Goal: Check status: Check status

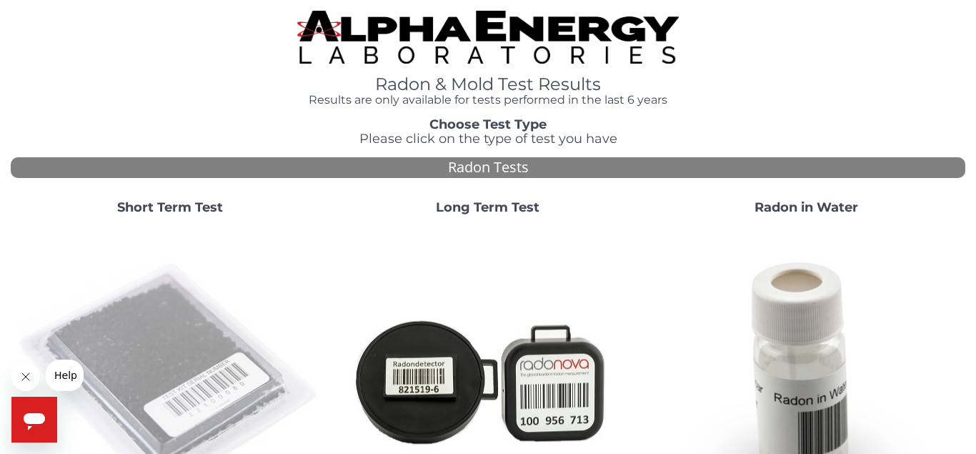
click at [142, 329] on img at bounding box center [169, 380] width 307 height 307
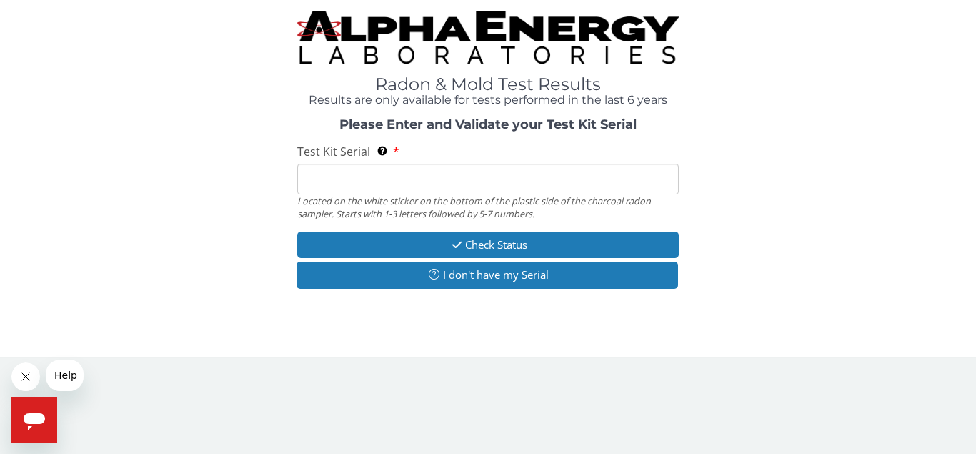
click at [361, 175] on input "Test Kit Serial Located on the white sticker on the bottom of the plastic side …" at bounding box center [488, 179] width 382 height 31
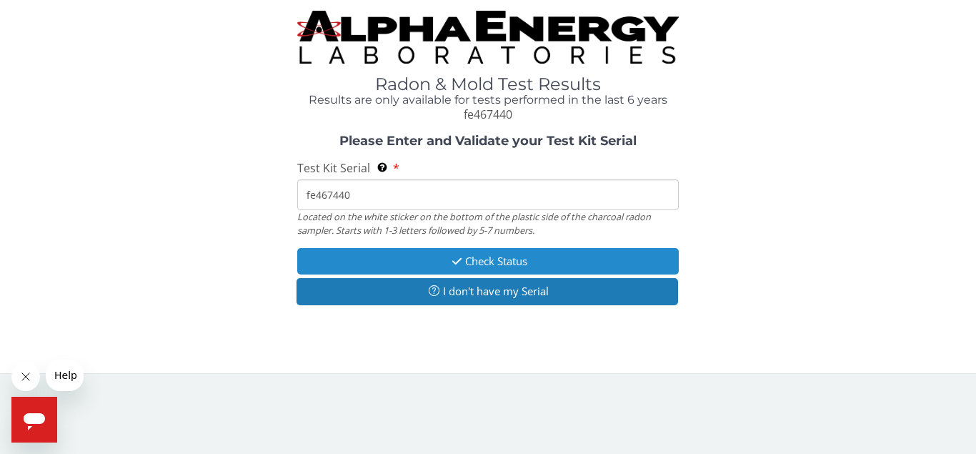
type input "fe467440"
click at [472, 254] on button "Check Status" at bounding box center [488, 261] width 382 height 26
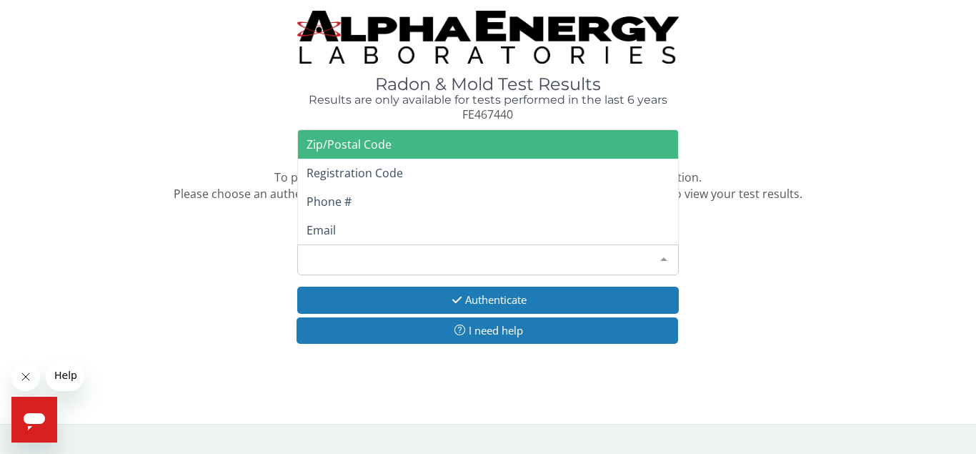
click at [665, 256] on div at bounding box center [664, 258] width 29 height 27
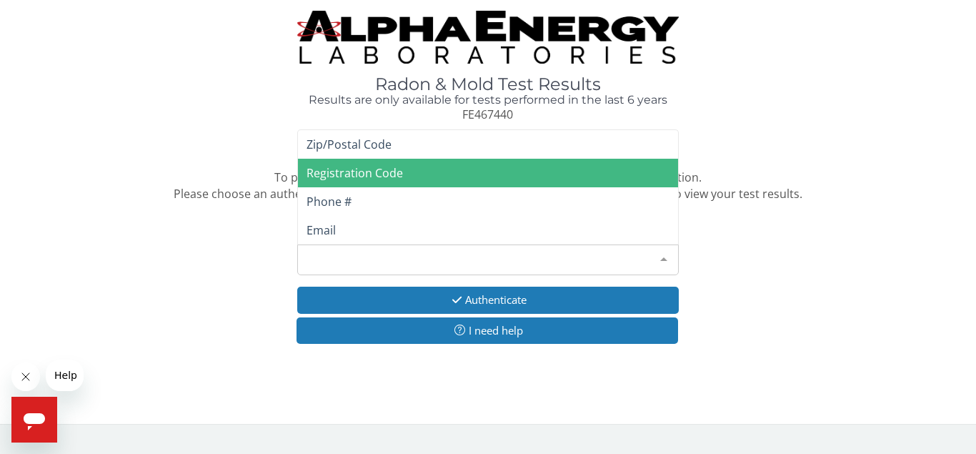
click at [495, 170] on span "Registration Code" at bounding box center [488, 173] width 380 height 29
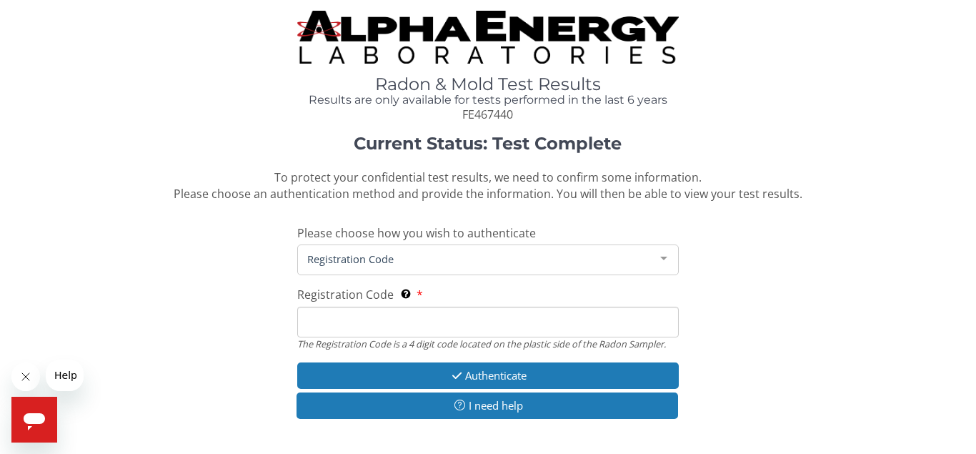
click at [457, 320] on input "Registration Code The Registration Code is a 4 digit code located on the plasti…" at bounding box center [488, 322] width 382 height 31
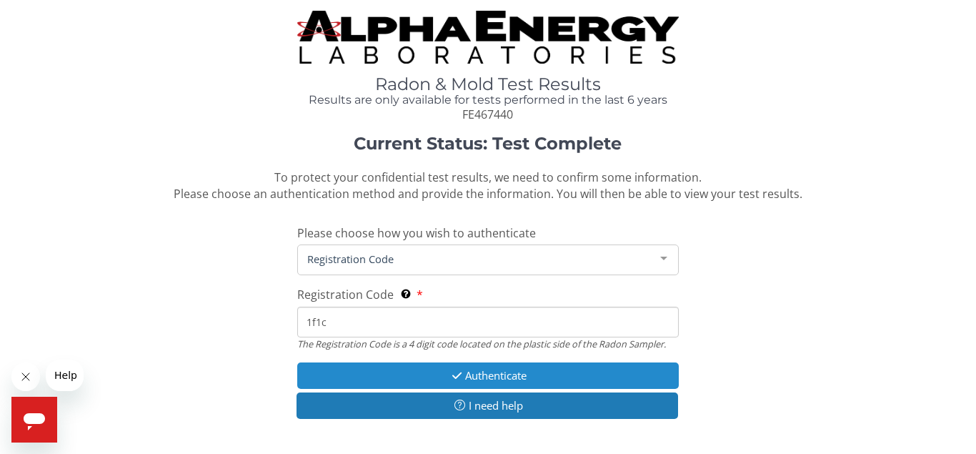
type input "1f1c"
click at [507, 375] on button "Authenticate" at bounding box center [488, 375] width 382 height 26
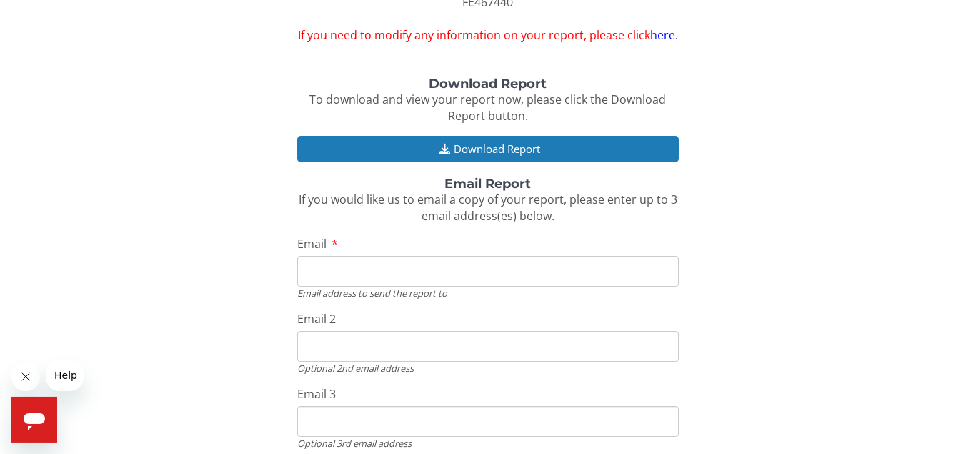
scroll to position [111, 0]
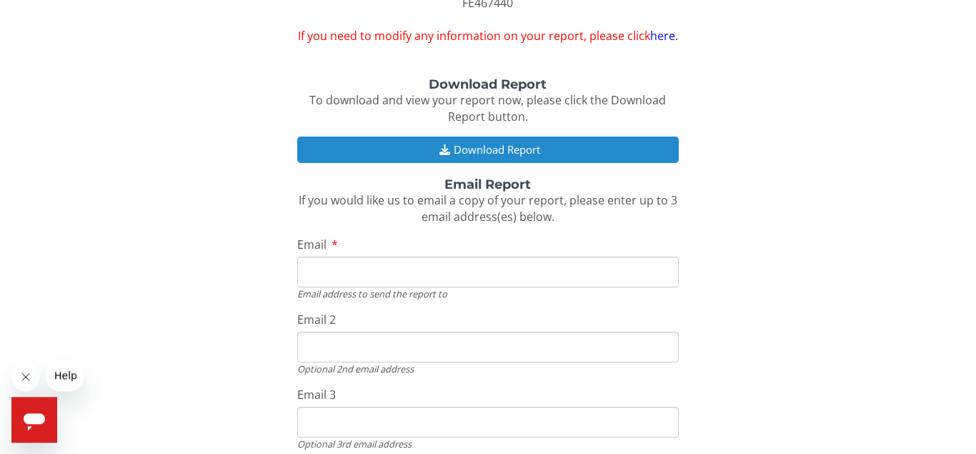
click at [556, 159] on button "Download Report" at bounding box center [488, 150] width 382 height 26
